Goal: Task Accomplishment & Management: Complete application form

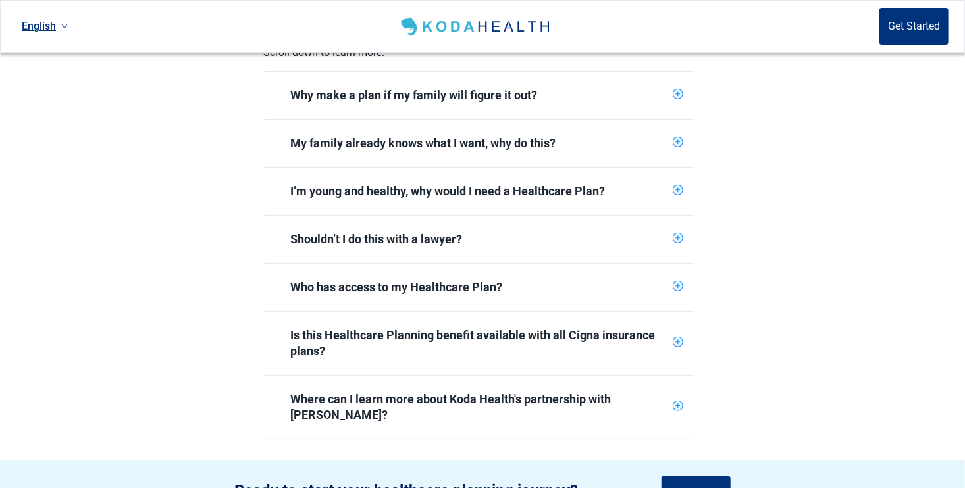
scroll to position [658, 0]
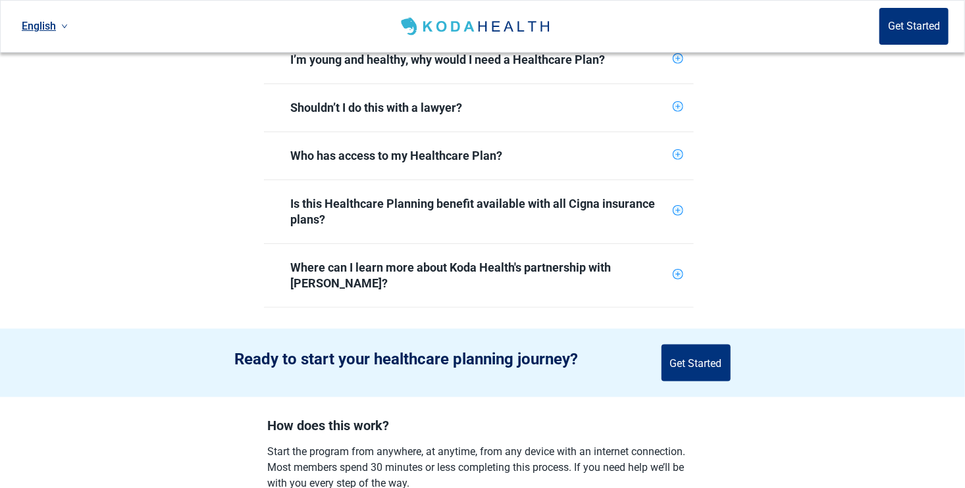
click at [679, 270] on icon "plus-circle" at bounding box center [677, 274] width 9 height 9
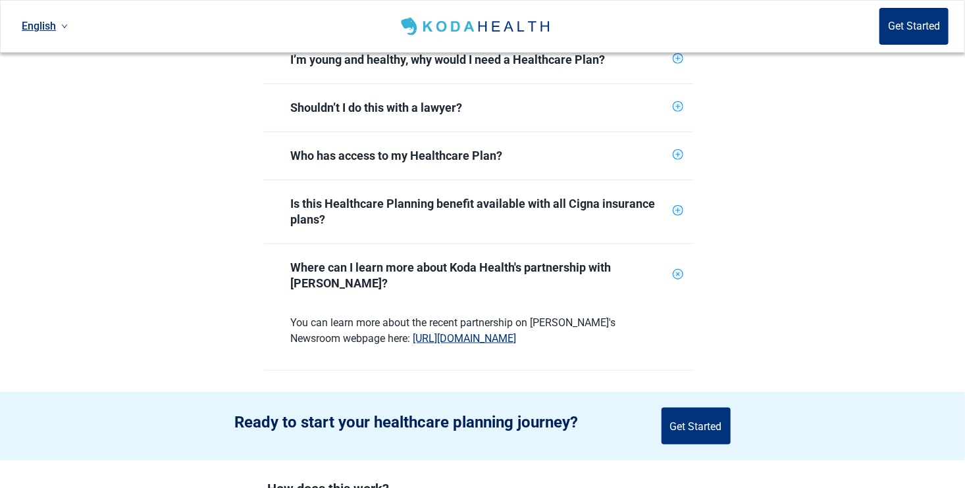
click at [680, 207] on icon "plus-circle" at bounding box center [677, 211] width 9 height 9
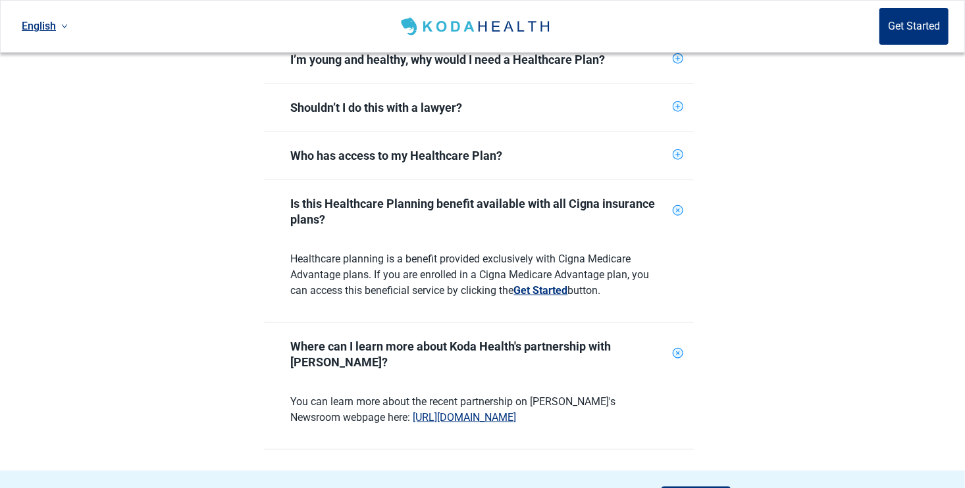
click at [549, 283] on button "Get Started" at bounding box center [541, 291] width 54 height 16
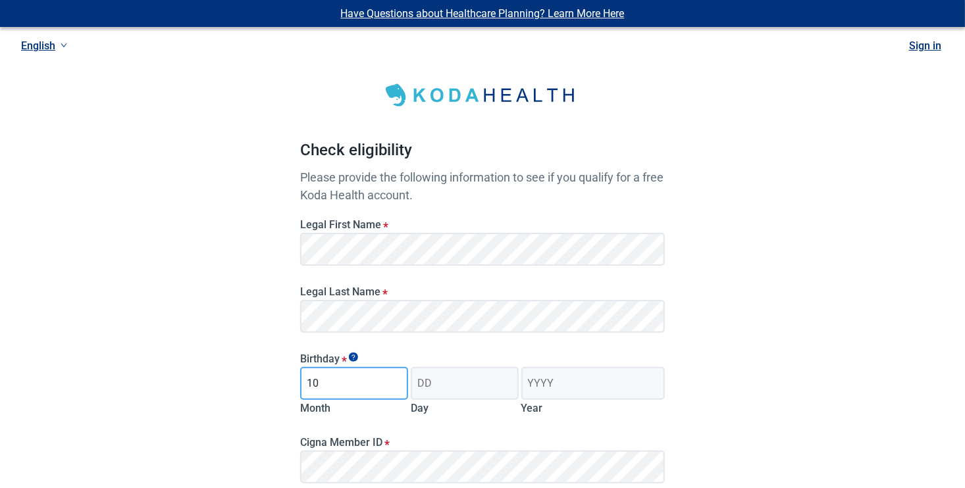
type input "10"
type input "11"
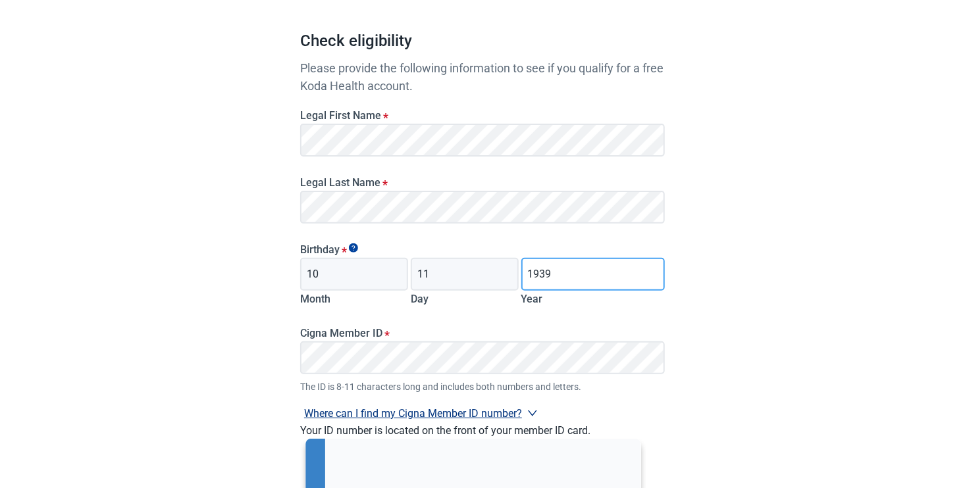
scroll to position [132, 0]
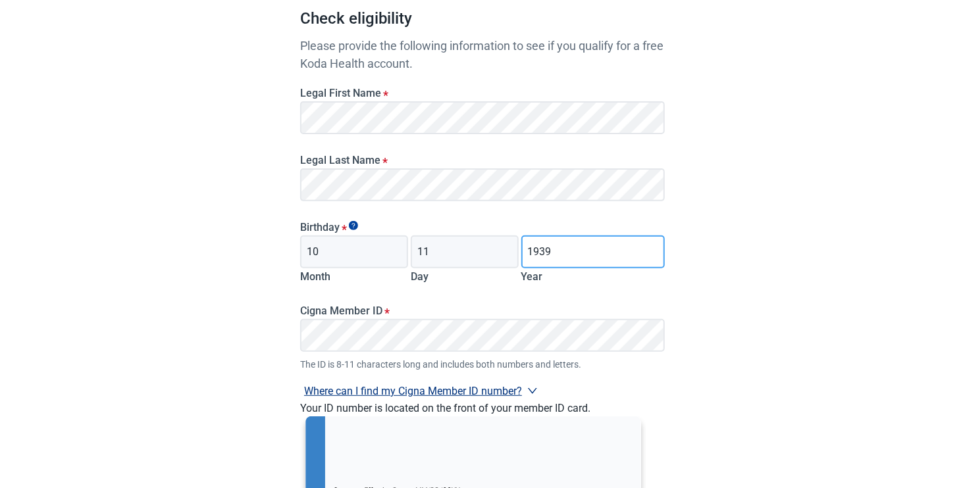
type input "1939"
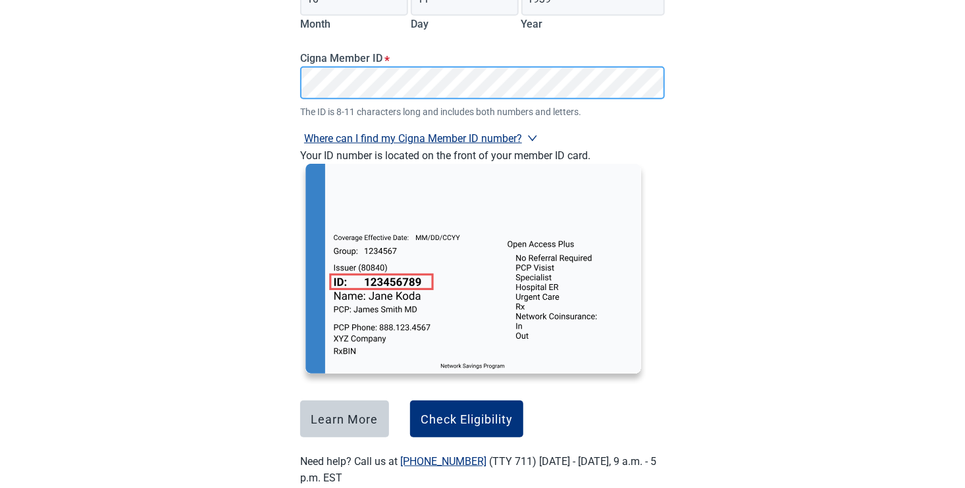
scroll to position [395, 0]
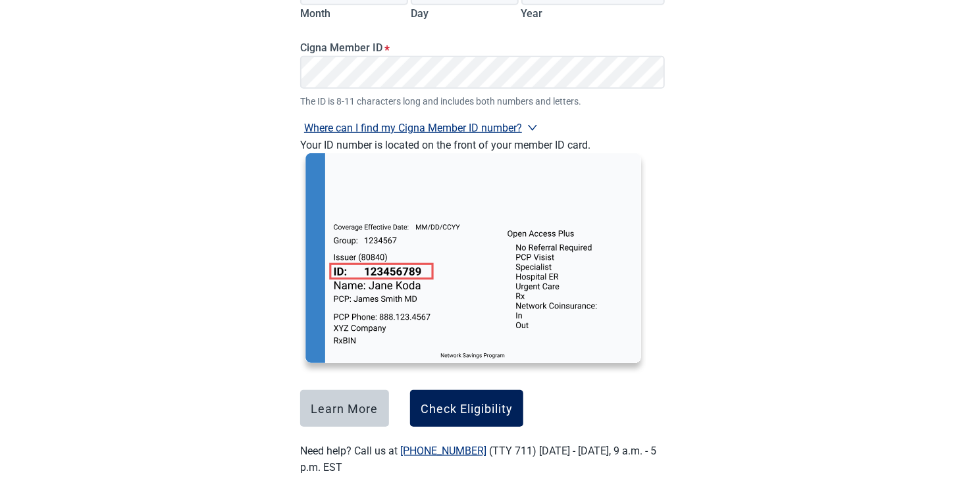
click at [456, 407] on div "Check Eligibility" at bounding box center [466, 408] width 92 height 13
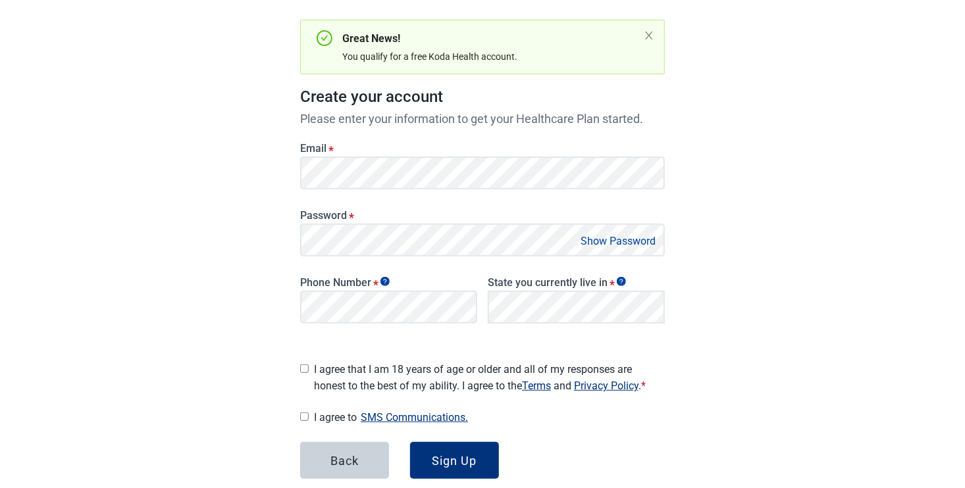
scroll to position [186, 0]
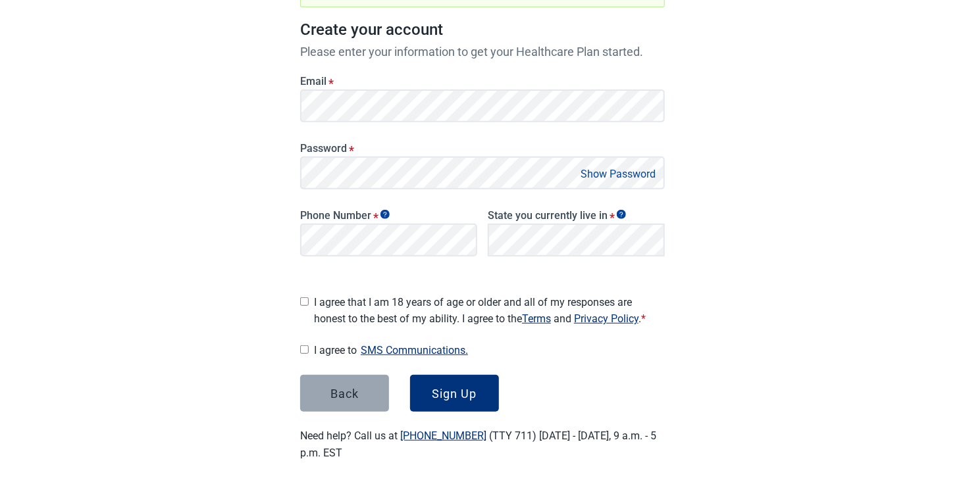
click at [334, 377] on button "Back" at bounding box center [344, 393] width 89 height 37
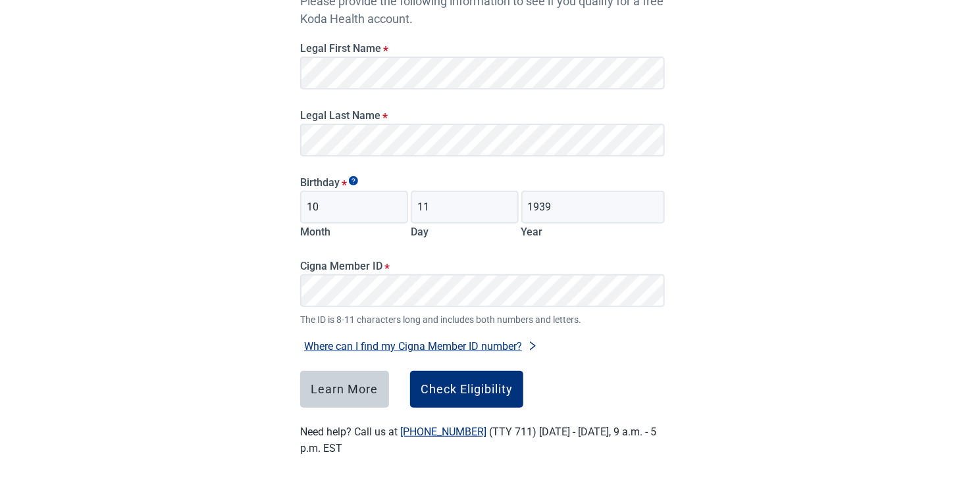
scroll to position [177, 0]
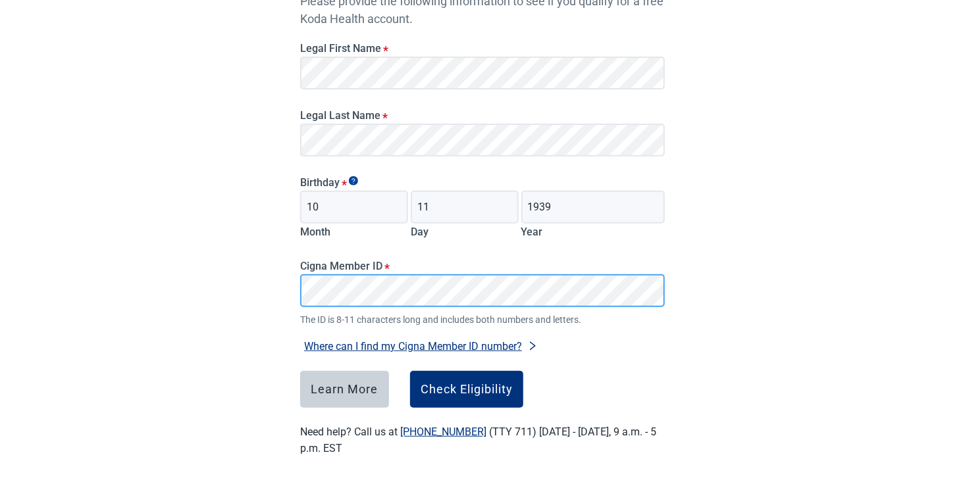
click at [175, 266] on div "Have Questions about Healthcare Planning? Learn More Here English Sign in Check…" at bounding box center [482, 156] width 965 height 665
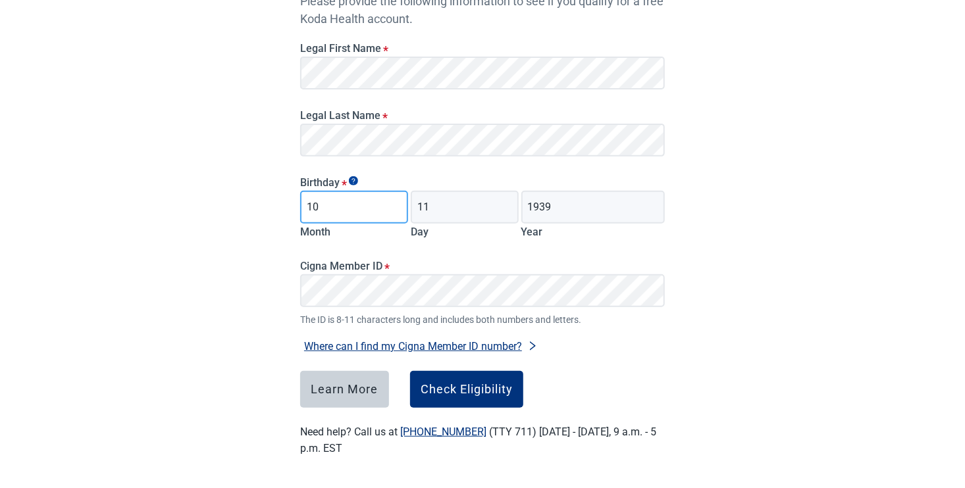
drag, startPoint x: 321, startPoint y: 204, endPoint x: 280, endPoint y: 201, distance: 40.9
click at [280, 201] on main "Check eligibility Please provide the following information to see if you qualif…" at bounding box center [482, 167] width 428 height 644
drag, startPoint x: 440, startPoint y: 209, endPoint x: 403, endPoint y: 205, distance: 37.0
click at [403, 205] on div "Month 11 Day 1939 Year" at bounding box center [482, 215] width 365 height 49
drag, startPoint x: 563, startPoint y: 203, endPoint x: 497, endPoint y: 203, distance: 66.5
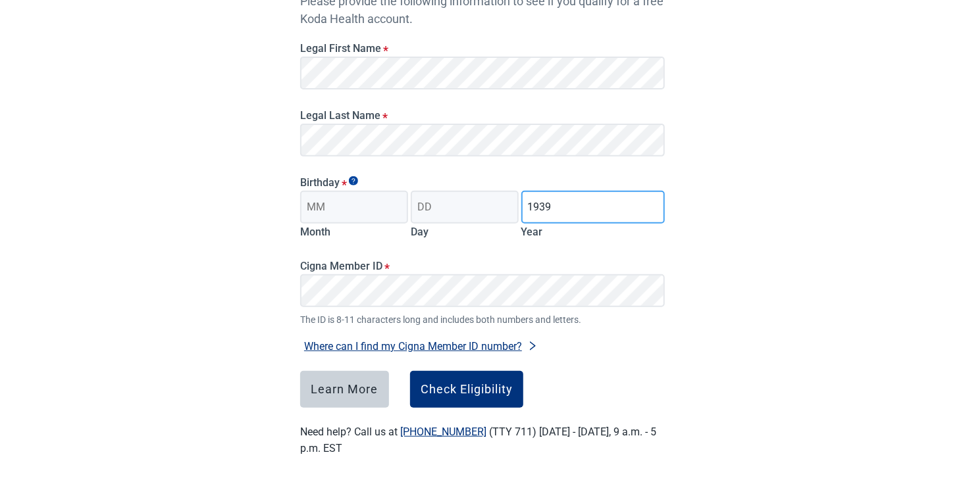
click at [497, 203] on div "Month Day 1939 Year" at bounding box center [482, 215] width 365 height 49
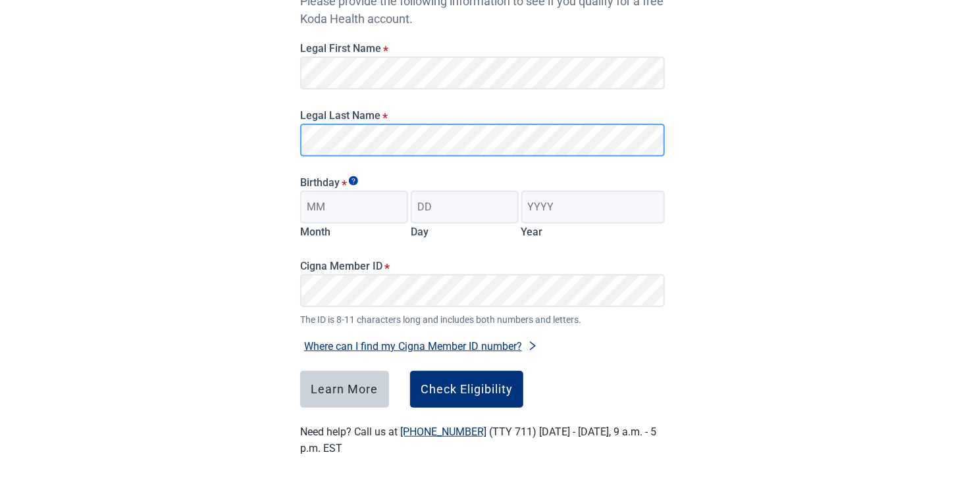
click at [255, 131] on div "Have Questions about Healthcare Planning? Learn More Here English Sign in Check…" at bounding box center [482, 156] width 965 height 665
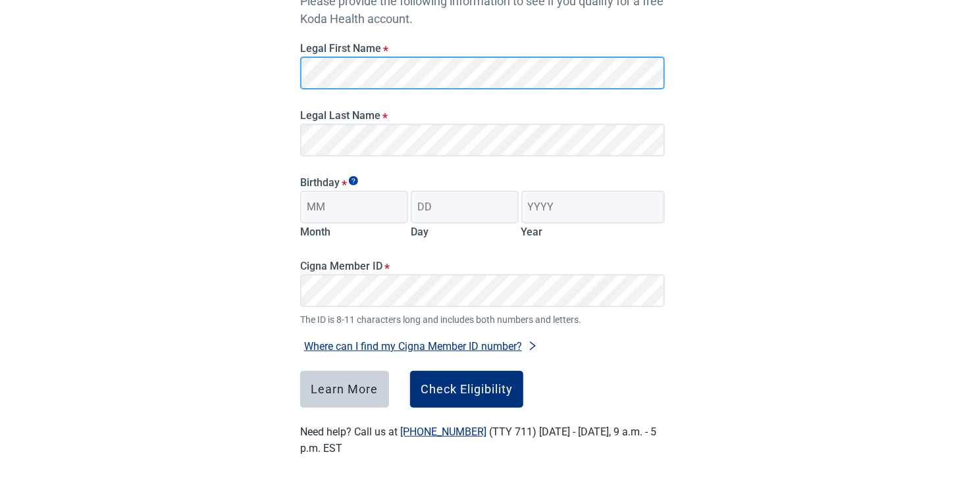
click at [284, 69] on main "Check eligibility Please provide the following information to see if you qualif…" at bounding box center [482, 167] width 428 height 644
